Goal: Task Accomplishment & Management: Complete application form

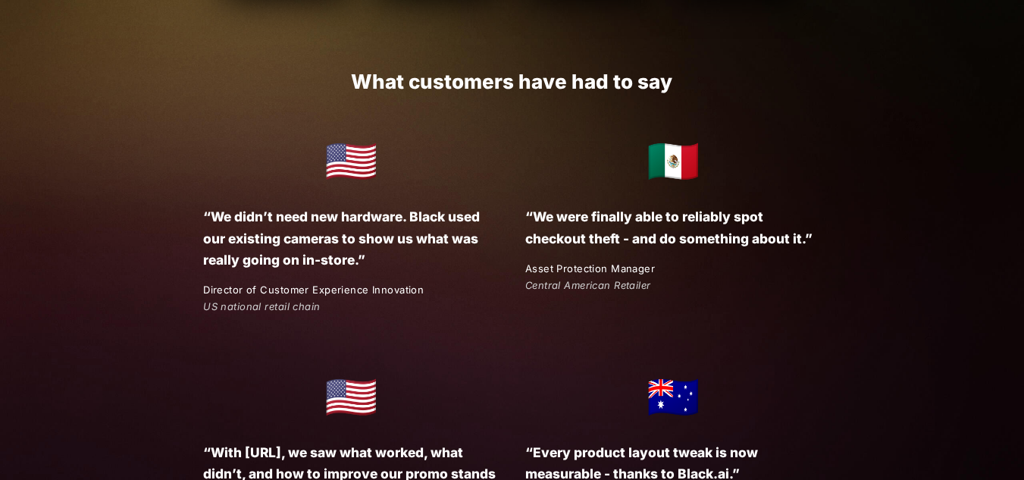
scroll to position [2922, 0]
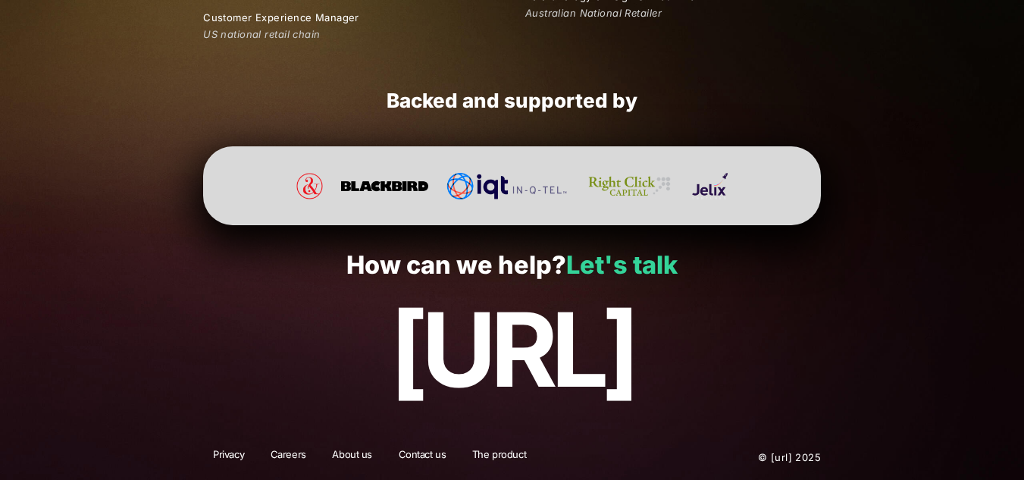
click at [604, 263] on link "Let's talk" at bounding box center [621, 265] width 111 height 30
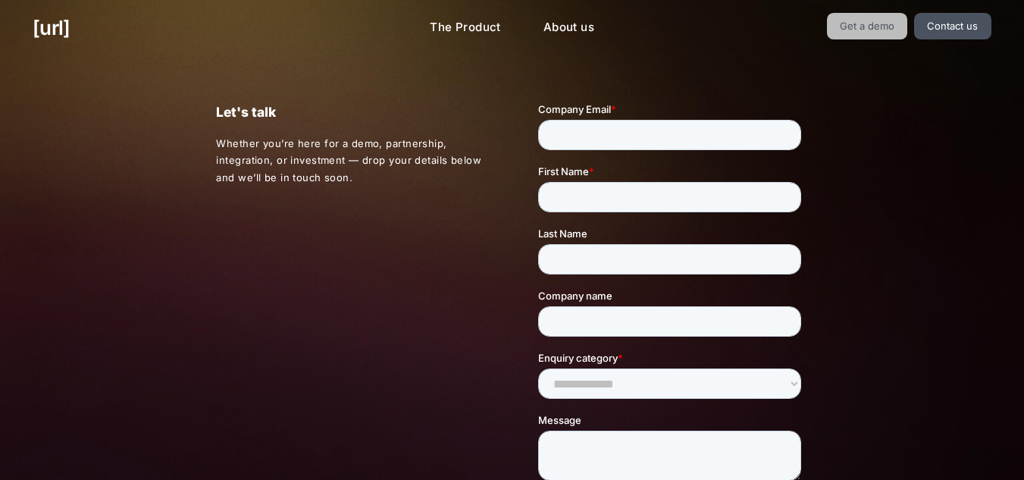
click at [853, 20] on link "Get a demo" at bounding box center [867, 26] width 81 height 27
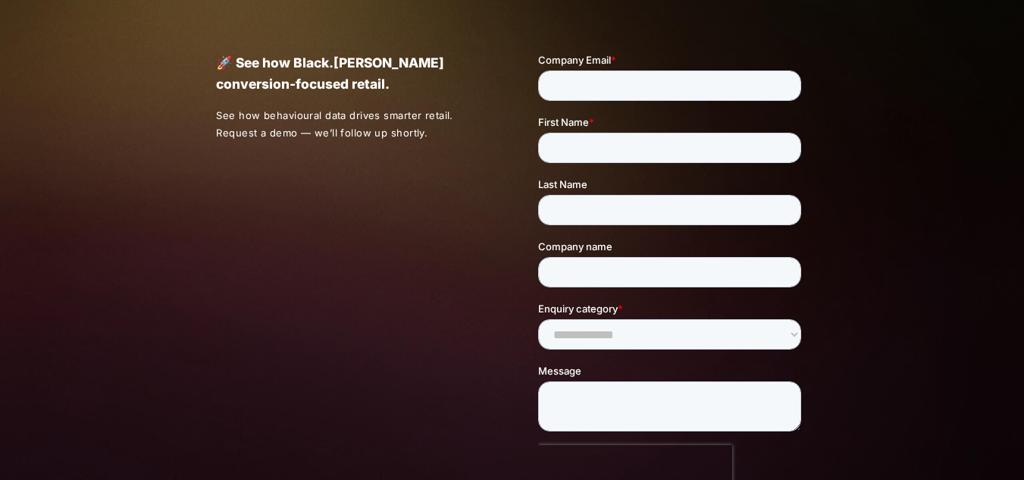
scroll to position [48, 0]
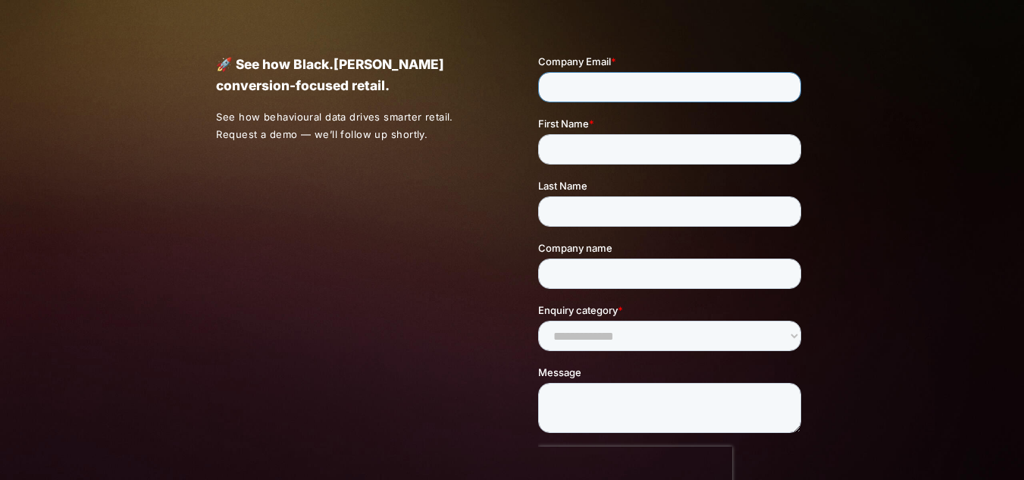
click at [579, 74] on input "Company Email *" at bounding box center [669, 87] width 263 height 30
click at [585, 92] on input "Company Email *" at bounding box center [669, 87] width 263 height 30
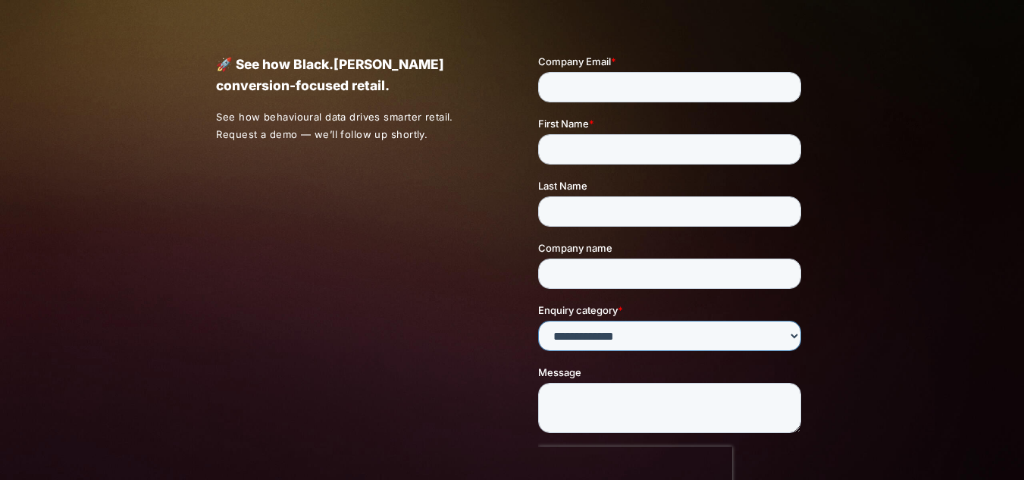
click at [573, 325] on div "**********" at bounding box center [672, 327] width 269 height 49
